Goal: Task Accomplishment & Management: Manage account settings

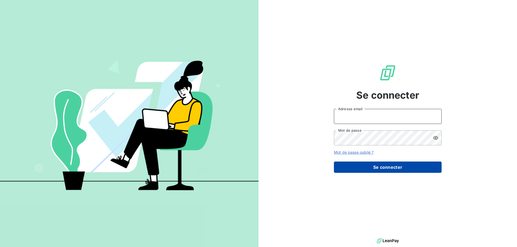
type input "[PERSON_NAME][EMAIL_ADDRESS][DOMAIN_NAME]"
click at [344, 166] on button "Se connecter" at bounding box center [388, 167] width 108 height 11
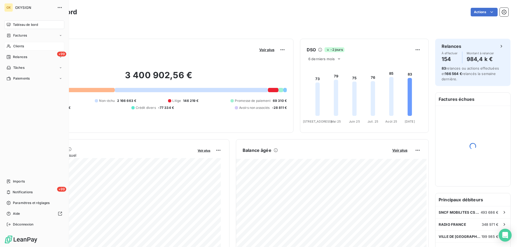
click at [20, 46] on span "Clients" at bounding box center [18, 46] width 11 height 5
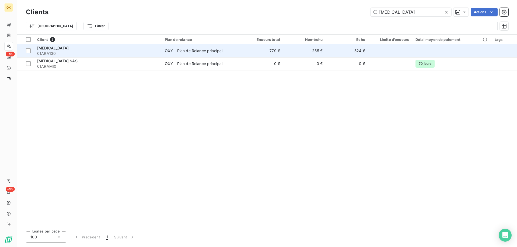
type input "[MEDICAL_DATA]"
click at [182, 52] on div "OXY - Plan de Relance principal" at bounding box center [194, 50] width 58 height 5
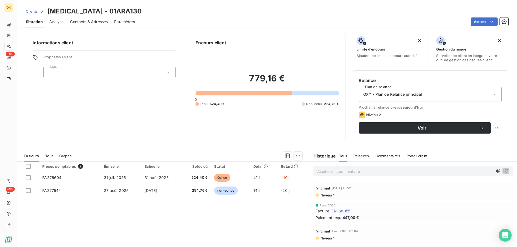
click at [87, 23] on span "Contacts & Adresses" at bounding box center [89, 21] width 38 height 5
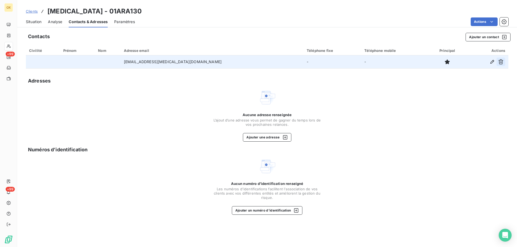
click at [498, 62] on icon "button" at bounding box center [500, 61] width 5 height 5
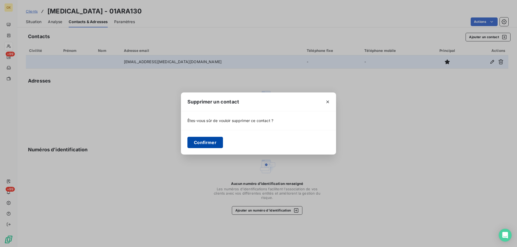
click at [205, 143] on button "Confirmer" at bounding box center [205, 142] width 36 height 11
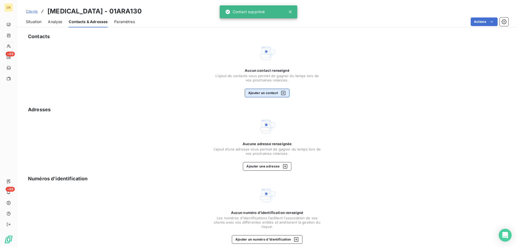
click at [255, 93] on button "Ajouter un contact" at bounding box center [267, 93] width 45 height 9
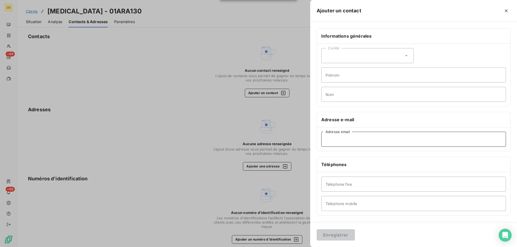
click at [333, 139] on input "Adresse email" at bounding box center [413, 139] width 185 height 15
paste input "[EMAIL_ADDRESS][MEDICAL_DATA][DOMAIN_NAME]"
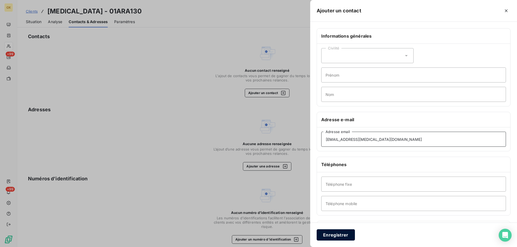
type input "[EMAIL_ADDRESS][MEDICAL_DATA][DOMAIN_NAME]"
click at [333, 234] on button "Enregistrer" at bounding box center [336, 235] width 38 height 11
